Goal: Task Accomplishment & Management: Manage account settings

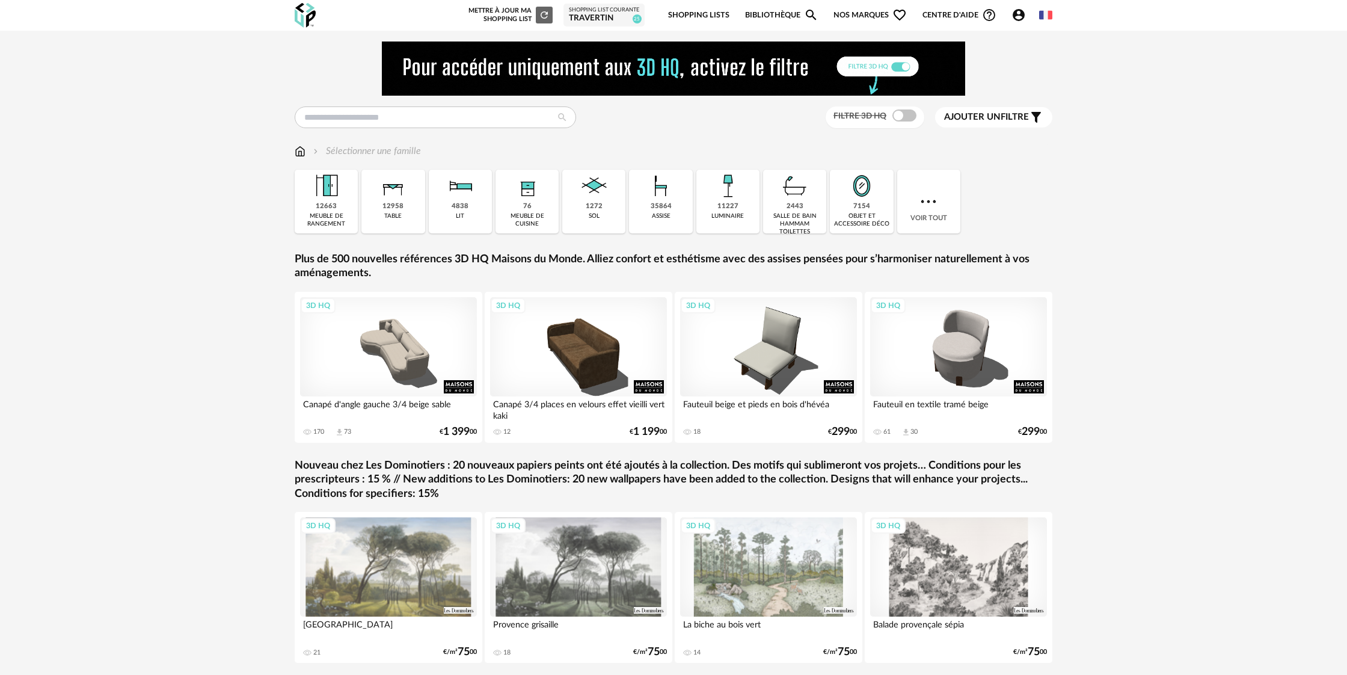
click at [1021, 16] on icon "Account Circle icon" at bounding box center [1019, 15] width 12 height 12
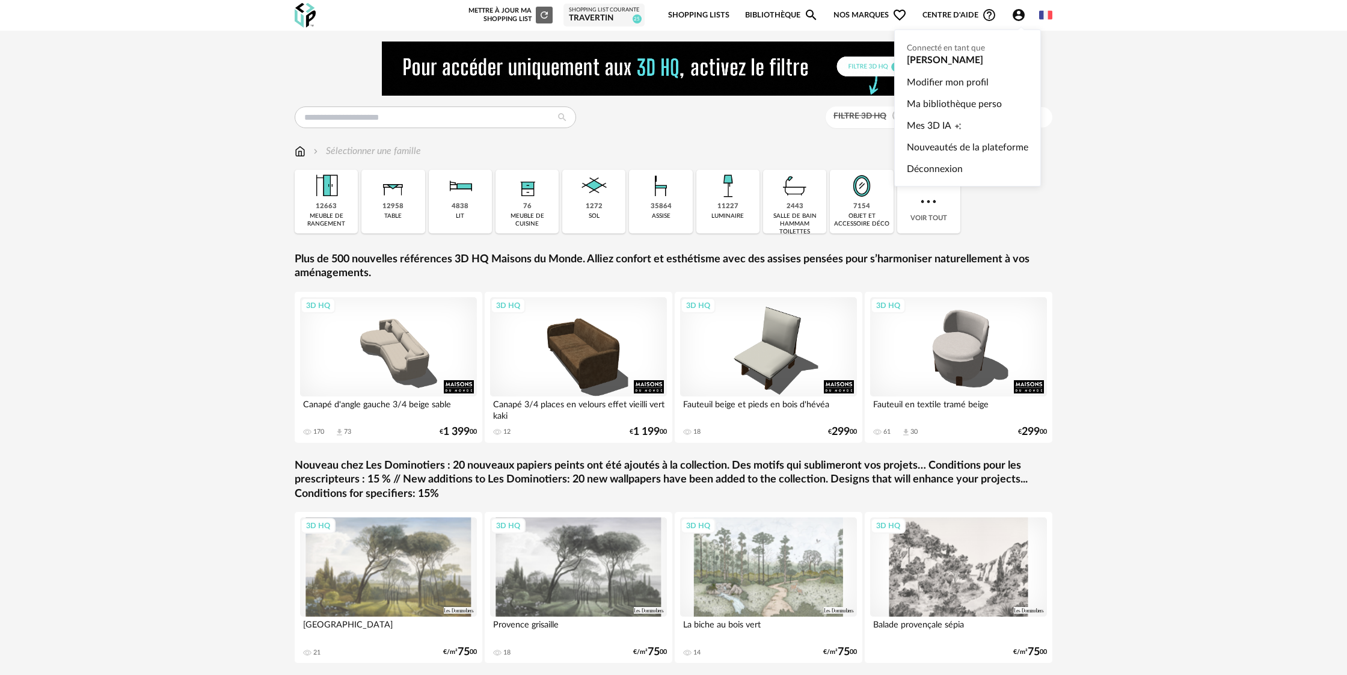
click at [1019, 17] on icon "Account Circle icon" at bounding box center [1018, 15] width 14 height 14
click at [973, 85] on link "Modifier mon profil" at bounding box center [967, 83] width 121 height 22
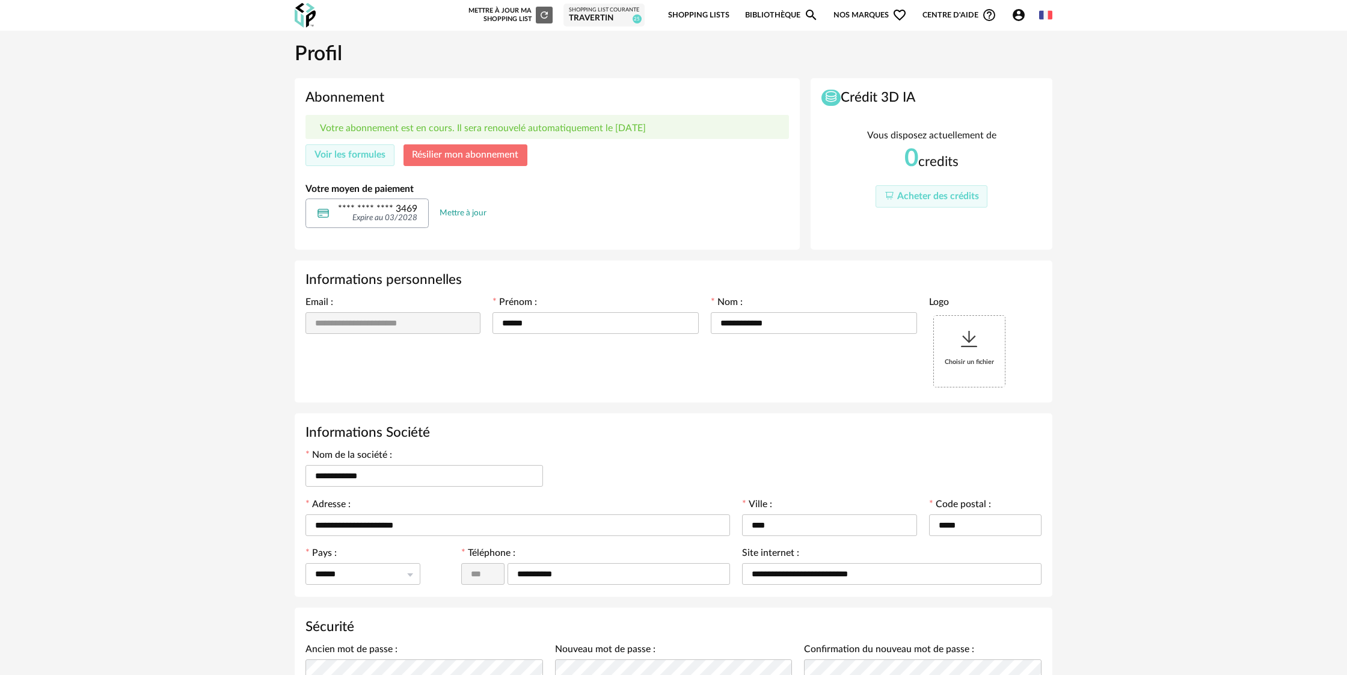
click at [455, 162] on button "Résilier mon abonnement" at bounding box center [466, 155] width 124 height 22
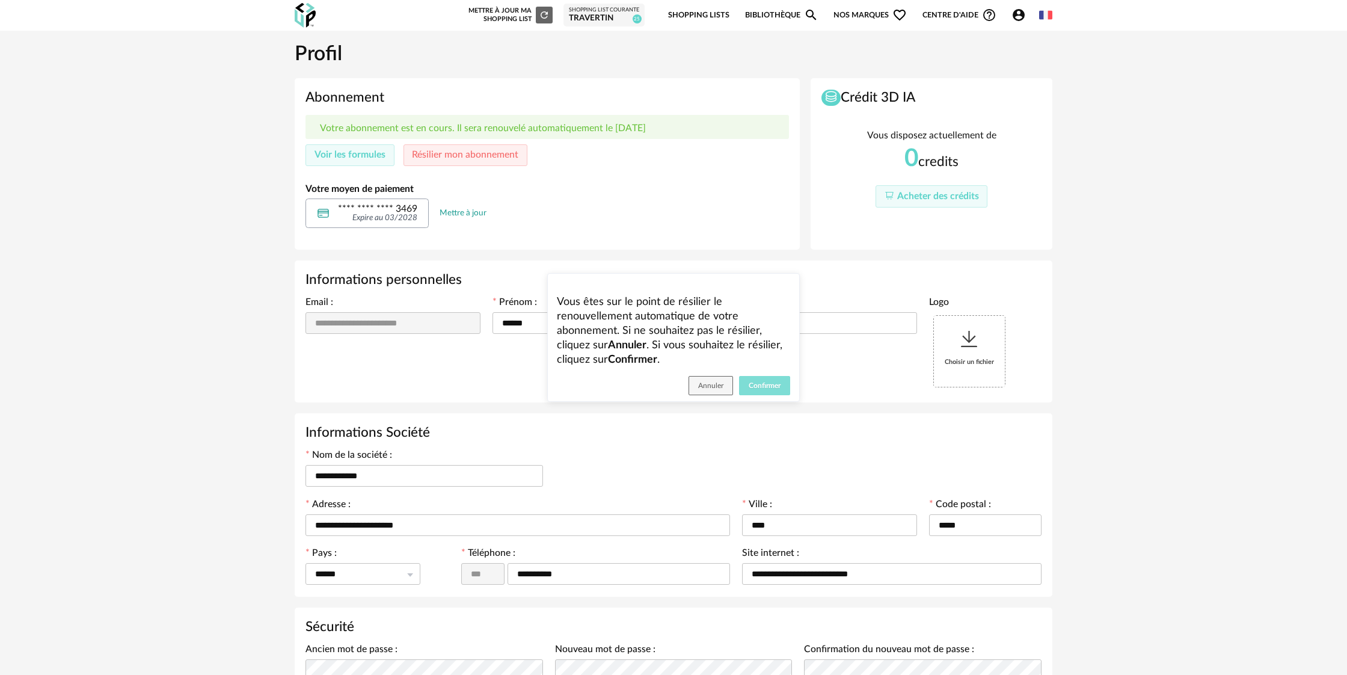
click at [773, 387] on span "Confirmer" at bounding box center [765, 385] width 32 height 7
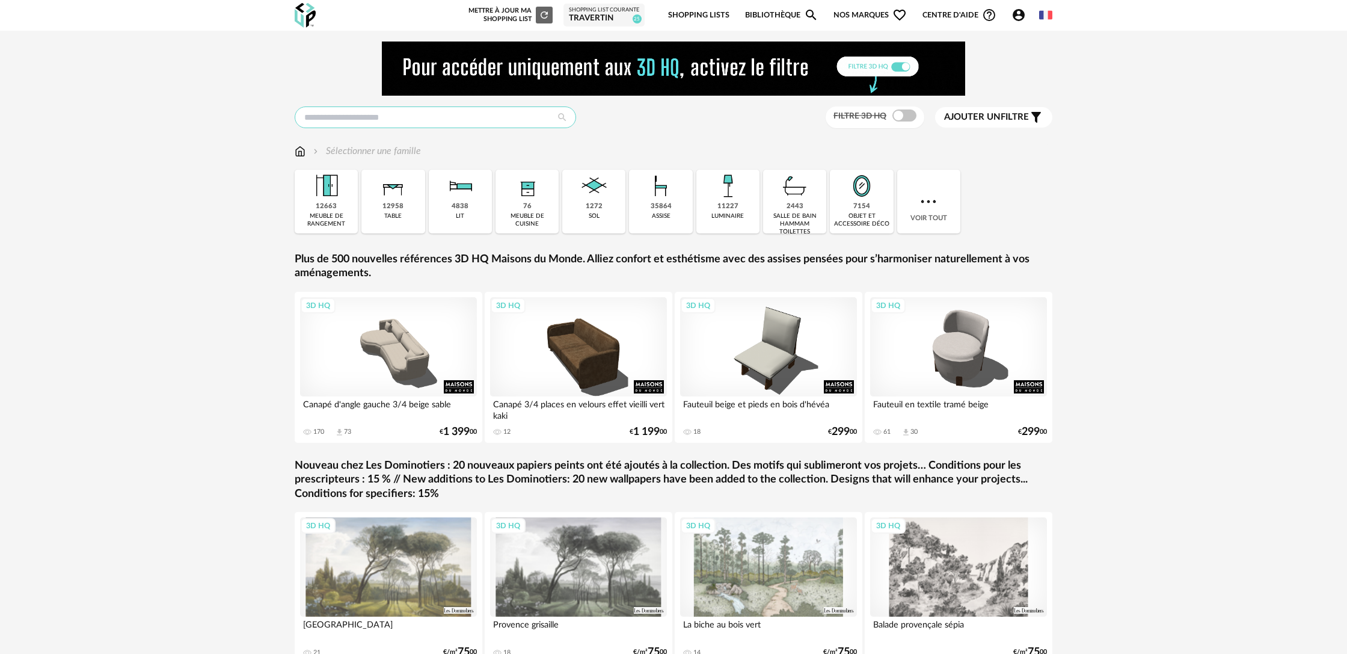
click at [444, 121] on input "text" at bounding box center [435, 117] width 281 height 22
type input "*****"
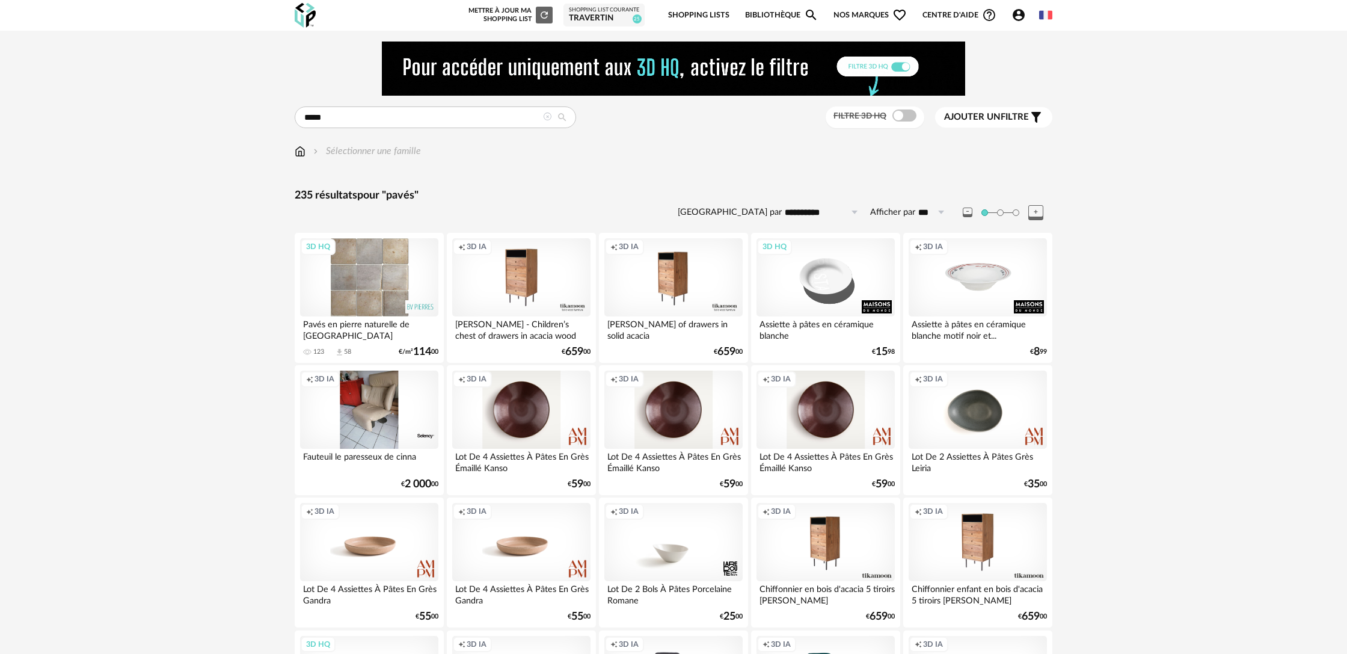
click at [379, 289] on div "3D HQ" at bounding box center [369, 277] width 138 height 78
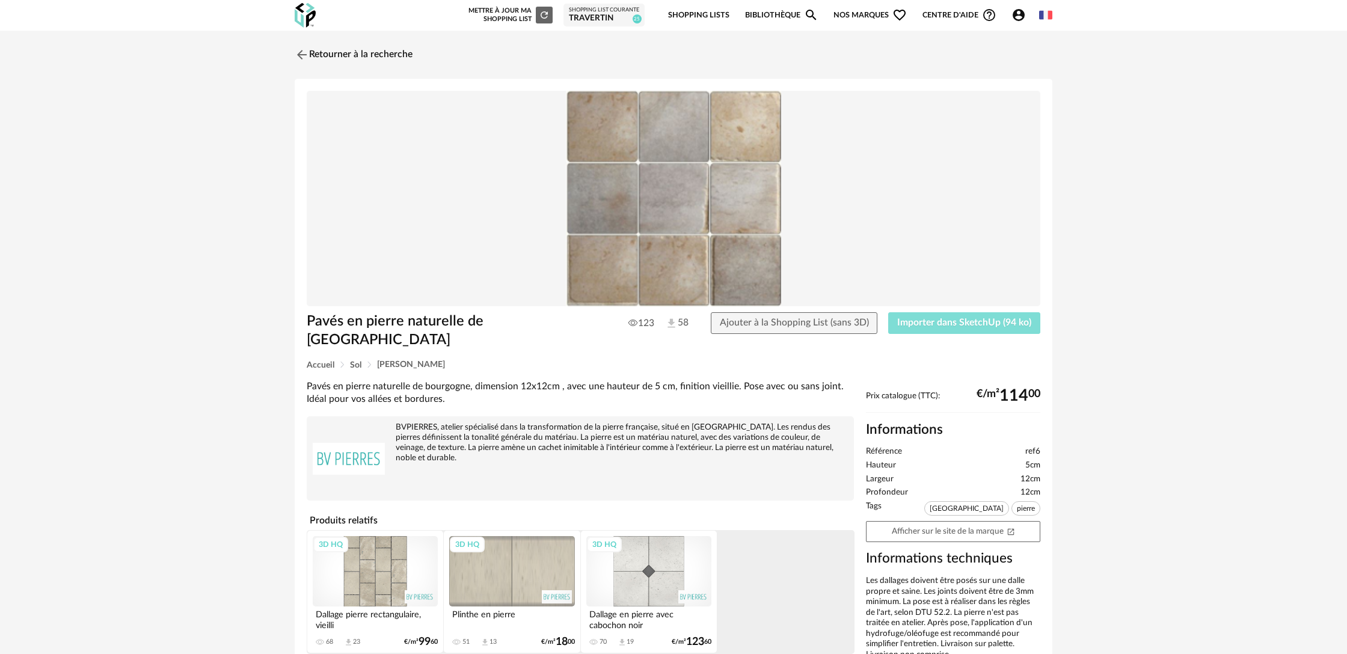
click at [927, 327] on span "Importer dans SketchUp (94 ko)" at bounding box center [964, 323] width 134 height 10
click at [333, 55] on link "Retourner à la recherche" at bounding box center [351, 54] width 118 height 26
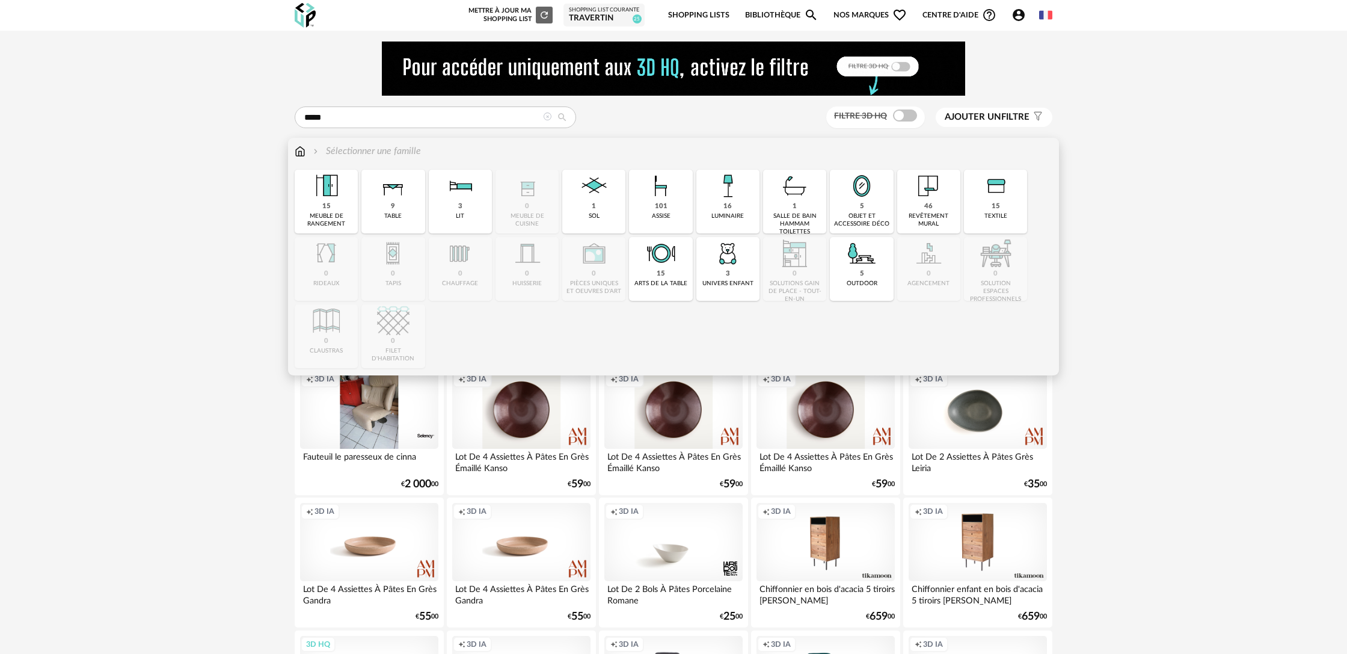
click at [301, 156] on img at bounding box center [300, 151] width 11 height 14
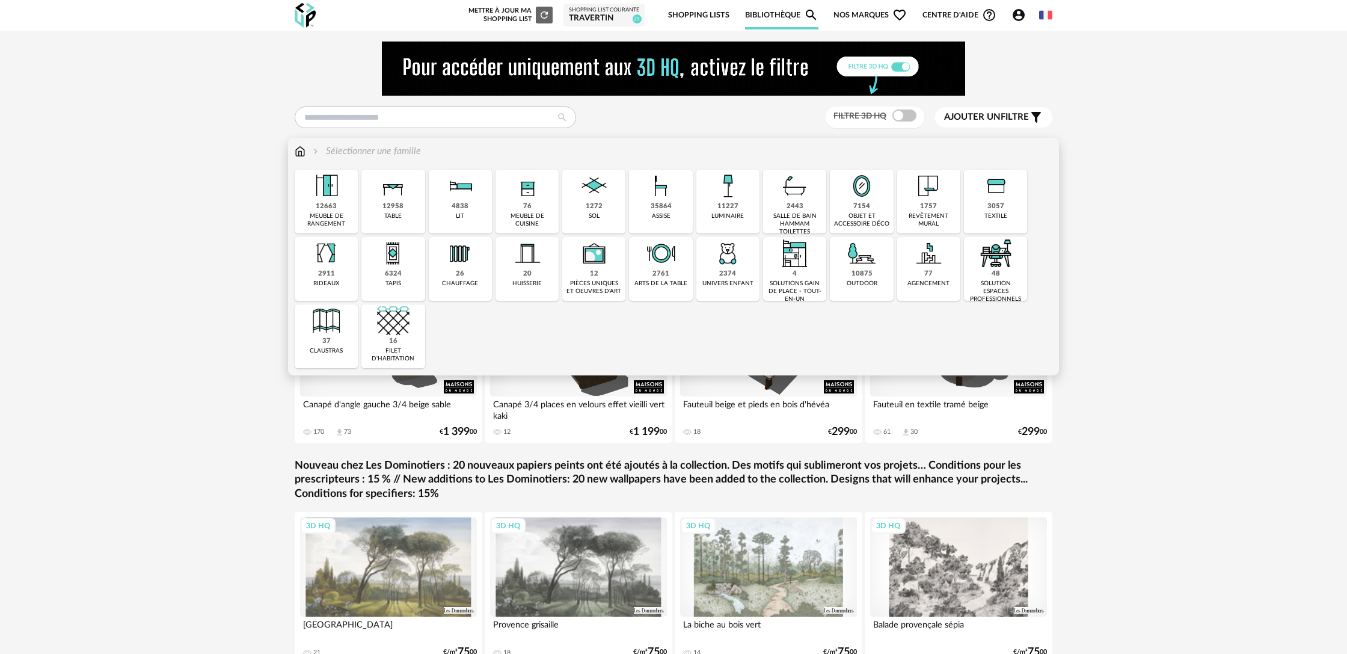
click at [596, 215] on div "sol" at bounding box center [594, 216] width 11 height 8
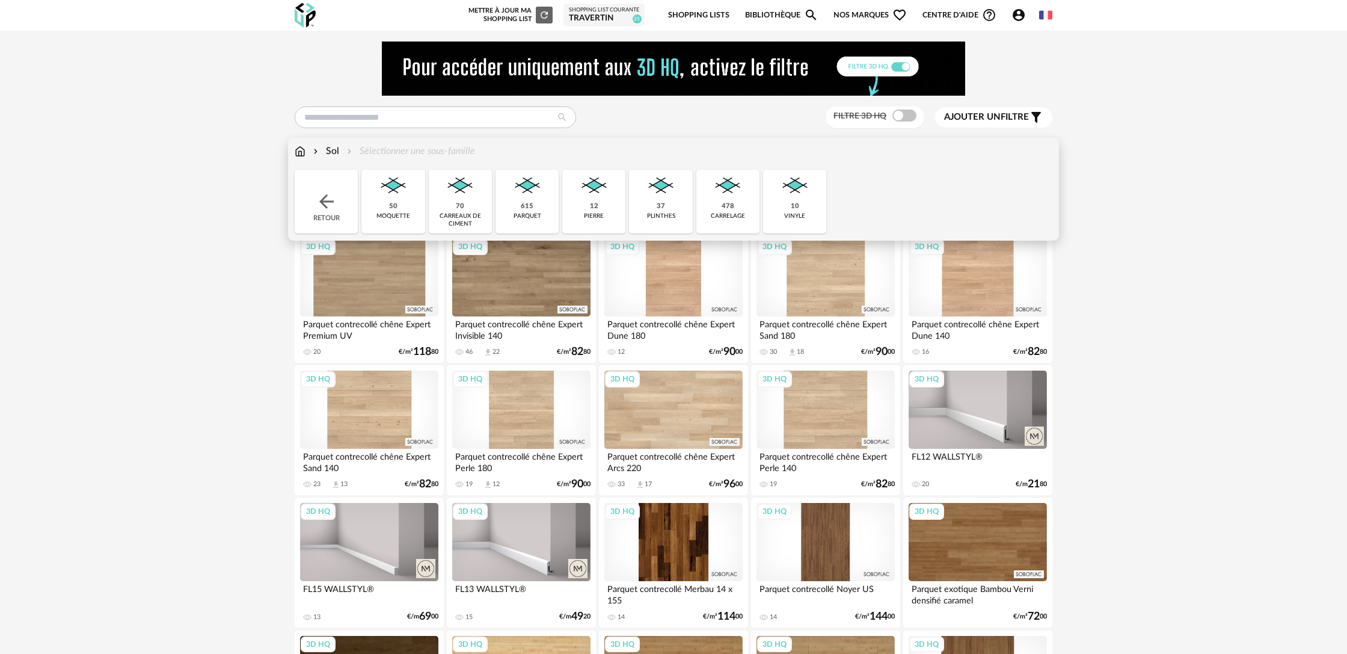
click at [599, 206] on div "12 pierre" at bounding box center [593, 202] width 63 height 64
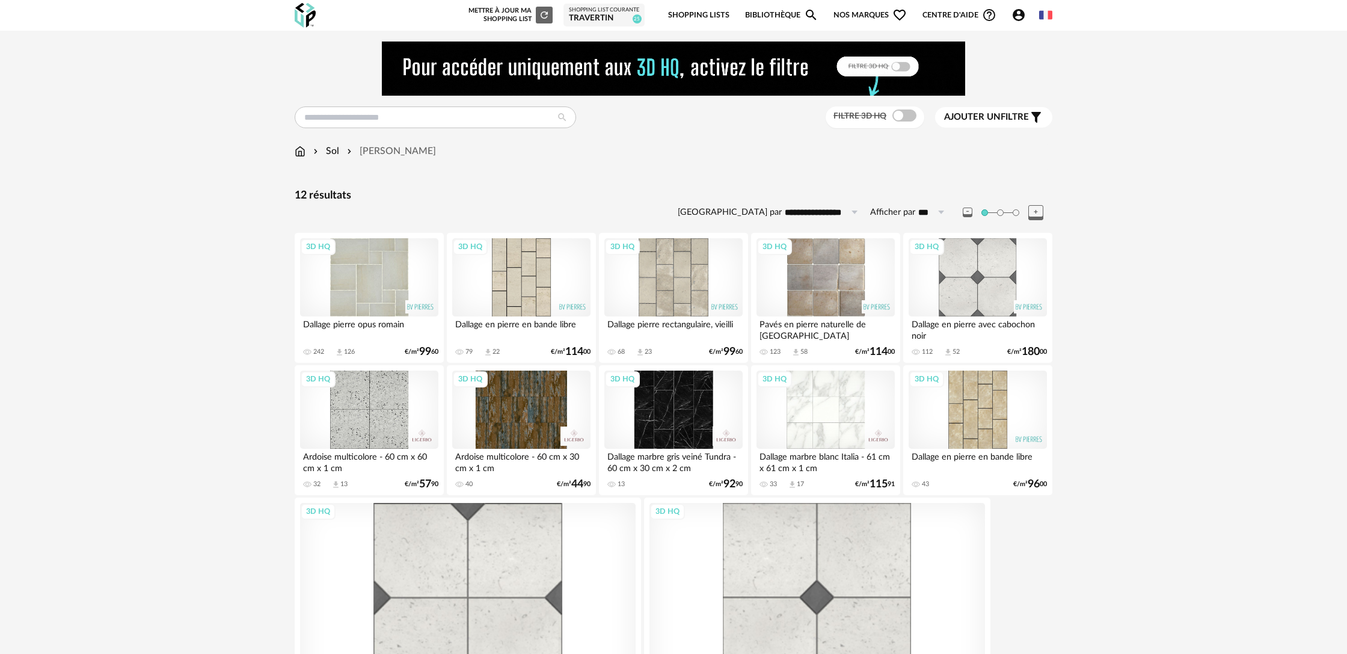
click at [371, 290] on div "3D HQ" at bounding box center [369, 277] width 138 height 78
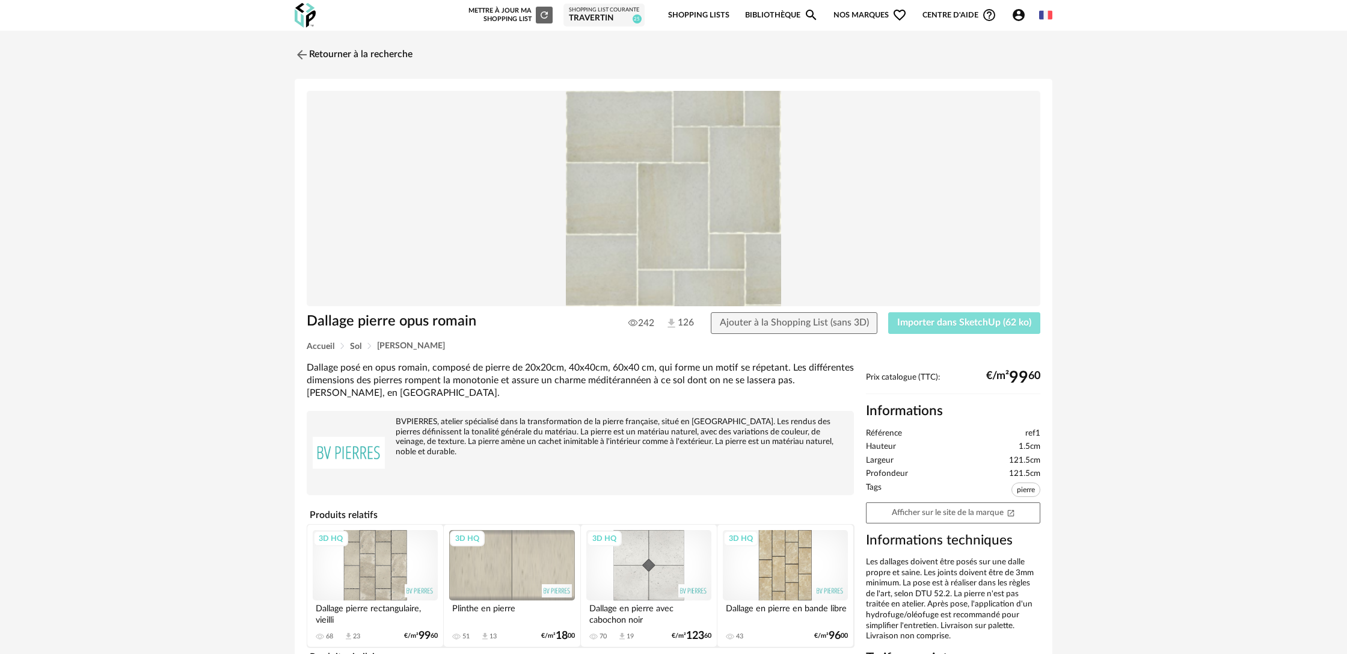
click at [919, 327] on span "Importer dans SketchUp (62 ko)" at bounding box center [964, 323] width 134 height 10
